Goal: Information Seeking & Learning: Learn about a topic

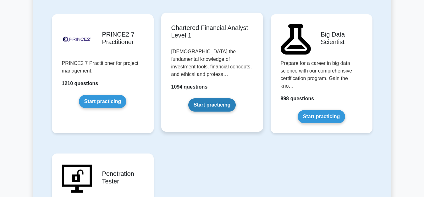
scroll to position [1384, 0]
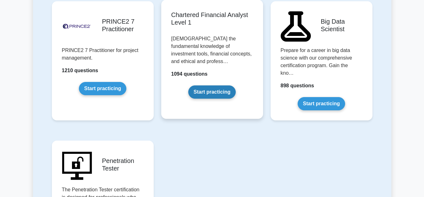
click at [204, 85] on link "Start practicing" at bounding box center [211, 91] width 47 height 13
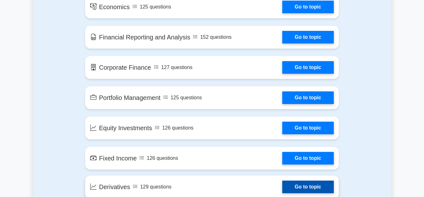
scroll to position [409, 0]
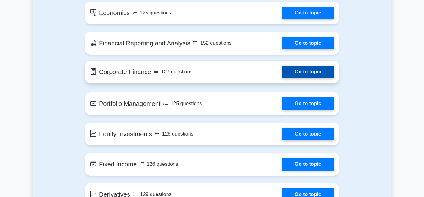
click at [302, 71] on link "Go to topic" at bounding box center [308, 71] width 52 height 13
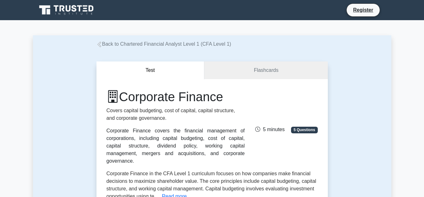
scroll to position [31, 0]
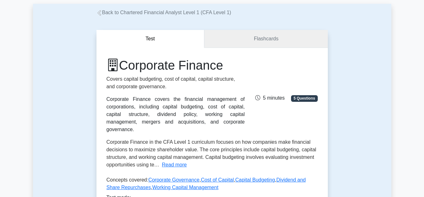
click at [258, 38] on link "Flashcards" at bounding box center [265, 39] width 123 height 18
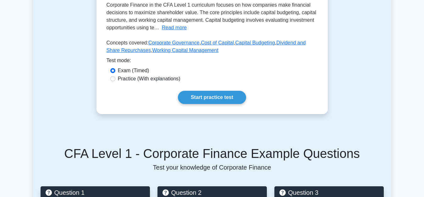
scroll to position [147, 0]
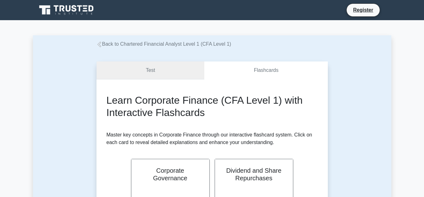
click at [158, 72] on link "Test" at bounding box center [151, 70] width 108 height 18
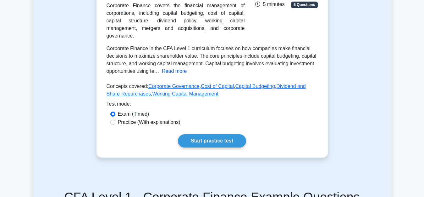
scroll to position [126, 0]
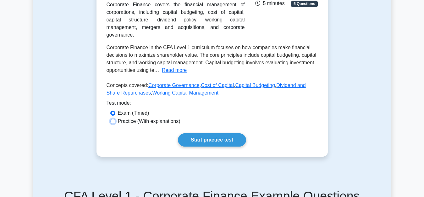
click at [111, 119] on input "Practice (With explanations)" at bounding box center [112, 121] width 5 height 5
radio input "true"
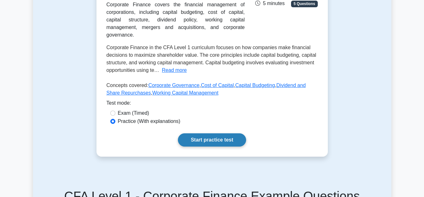
click at [220, 133] on link "Start practice test" at bounding box center [212, 139] width 68 height 13
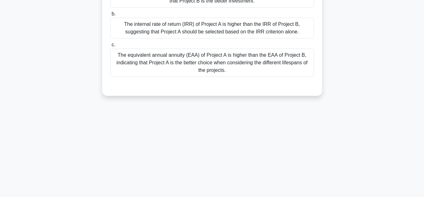
scroll to position [126, 0]
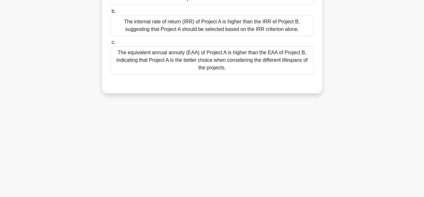
click at [161, 59] on div "The equivalent annual annuity (EAA) of Project A is higher than the EAA of Proj…" at bounding box center [212, 60] width 204 height 28
click at [110, 44] on input "c. The equivalent annual annuity (EAA) of Project A is higher than the EAA of P…" at bounding box center [110, 42] width 0 height 4
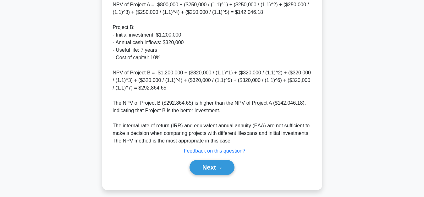
scroll to position [297, 0]
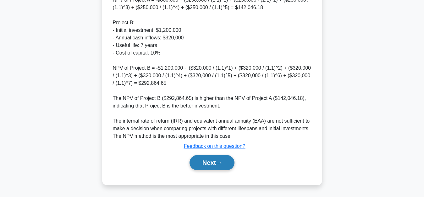
click at [208, 160] on button "Next" at bounding box center [212, 162] width 45 height 15
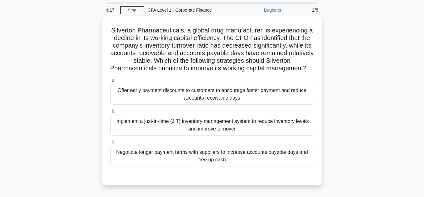
scroll to position [17, 0]
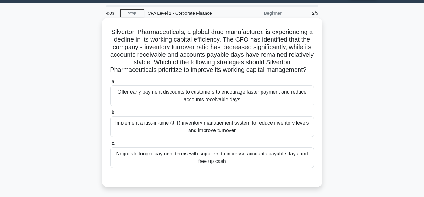
click at [203, 106] on div "Offer early payment discounts to customers to encourage faster payment and redu…" at bounding box center [212, 95] width 204 height 21
click at [110, 84] on input "a. Offer early payment discounts to customers to encourage faster payment and r…" at bounding box center [110, 82] width 0 height 4
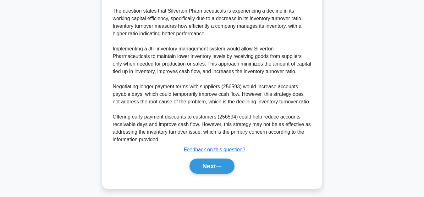
scroll to position [237, 0]
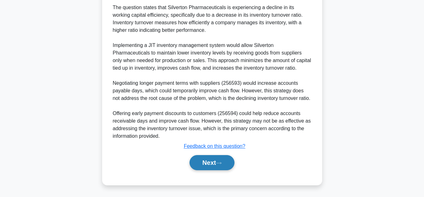
click at [205, 160] on button "Next" at bounding box center [212, 162] width 45 height 15
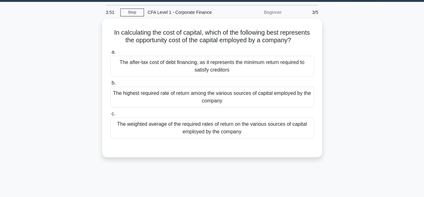
scroll to position [17, 0]
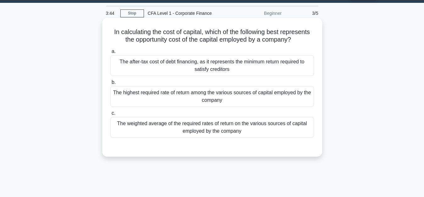
click at [207, 65] on div "The after-tax cost of debt financing, as it represents the minimum return requi…" at bounding box center [212, 65] width 204 height 21
click at [110, 53] on input "a. The after-tax cost of debt financing, as it represents the minimum return re…" at bounding box center [110, 51] width 0 height 4
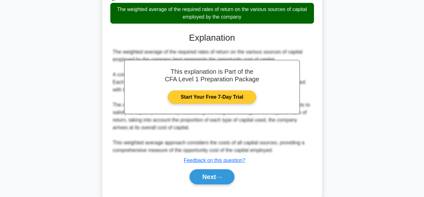
scroll to position [146, 0]
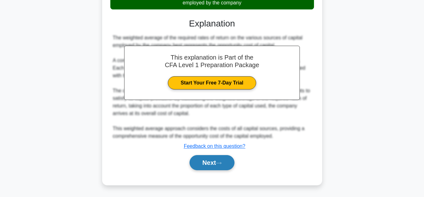
click at [206, 163] on button "Next" at bounding box center [212, 162] width 45 height 15
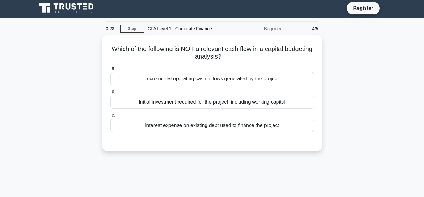
scroll to position [0, 0]
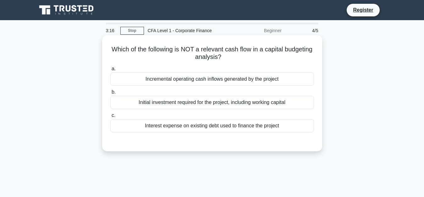
click at [211, 103] on div "Initial investment required for the project, including working capital" at bounding box center [212, 102] width 204 height 13
click at [110, 94] on input "b. Initial investment required for the project, including working capital" at bounding box center [110, 92] width 0 height 4
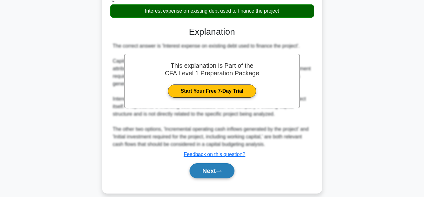
scroll to position [126, 0]
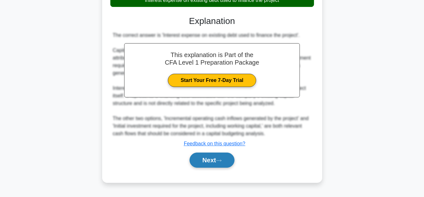
click at [208, 159] on button "Next" at bounding box center [212, 159] width 45 height 15
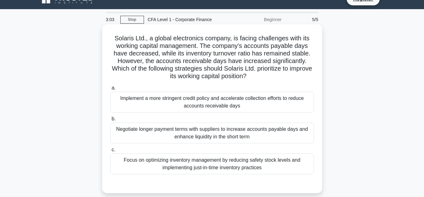
scroll to position [0, 0]
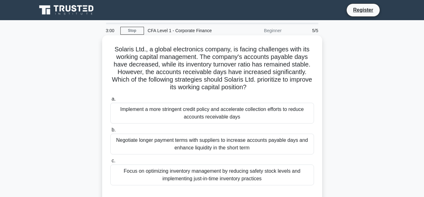
click at [202, 115] on div "Implement a more stringent credit policy and accelerate collection efforts to r…" at bounding box center [212, 113] width 204 height 21
click at [110, 101] on input "a. Implement a more stringent credit policy and accelerate collection efforts t…" at bounding box center [110, 99] width 0 height 4
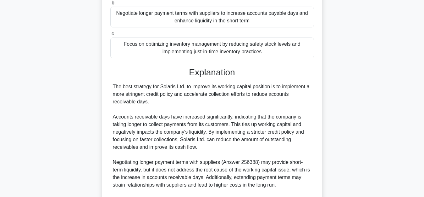
scroll to position [189, 0]
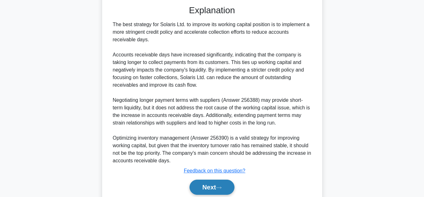
click at [204, 183] on button "Next" at bounding box center [212, 186] width 45 height 15
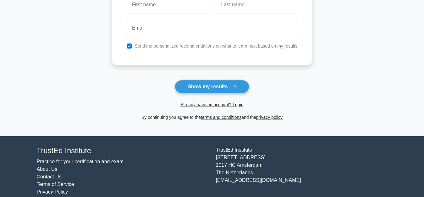
scroll to position [120, 0]
